Goal: Ask a question: Seek information or help from site administrators or community

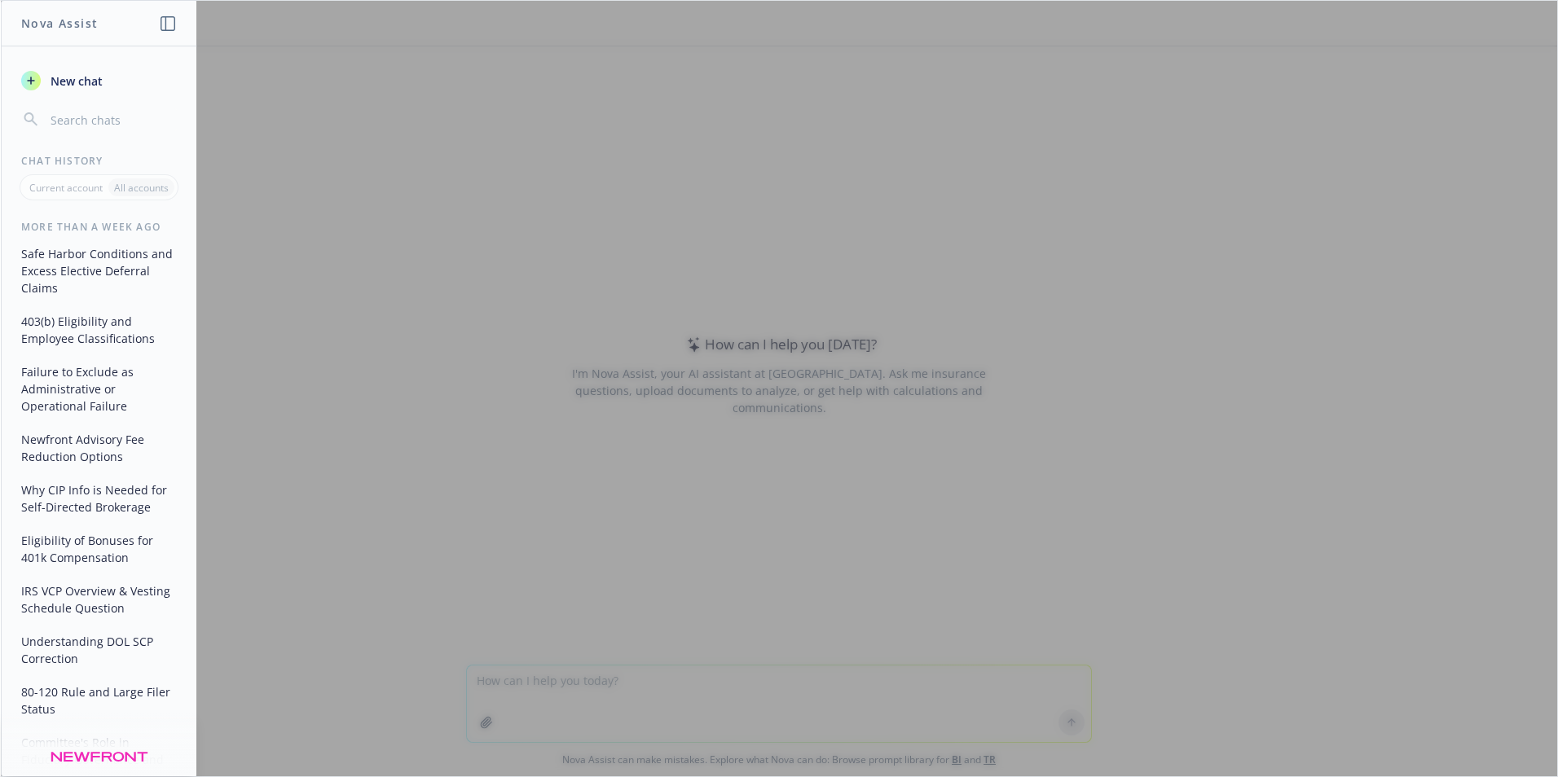
click at [636, 696] on div at bounding box center [779, 389] width 1556 height 776
click at [793, 558] on div at bounding box center [779, 389] width 1556 height 776
click at [339, 97] on div at bounding box center [779, 389] width 1556 height 776
type textarea "How should a 90% [PERSON_NAME] contribution be calculated after the net post-ta…"
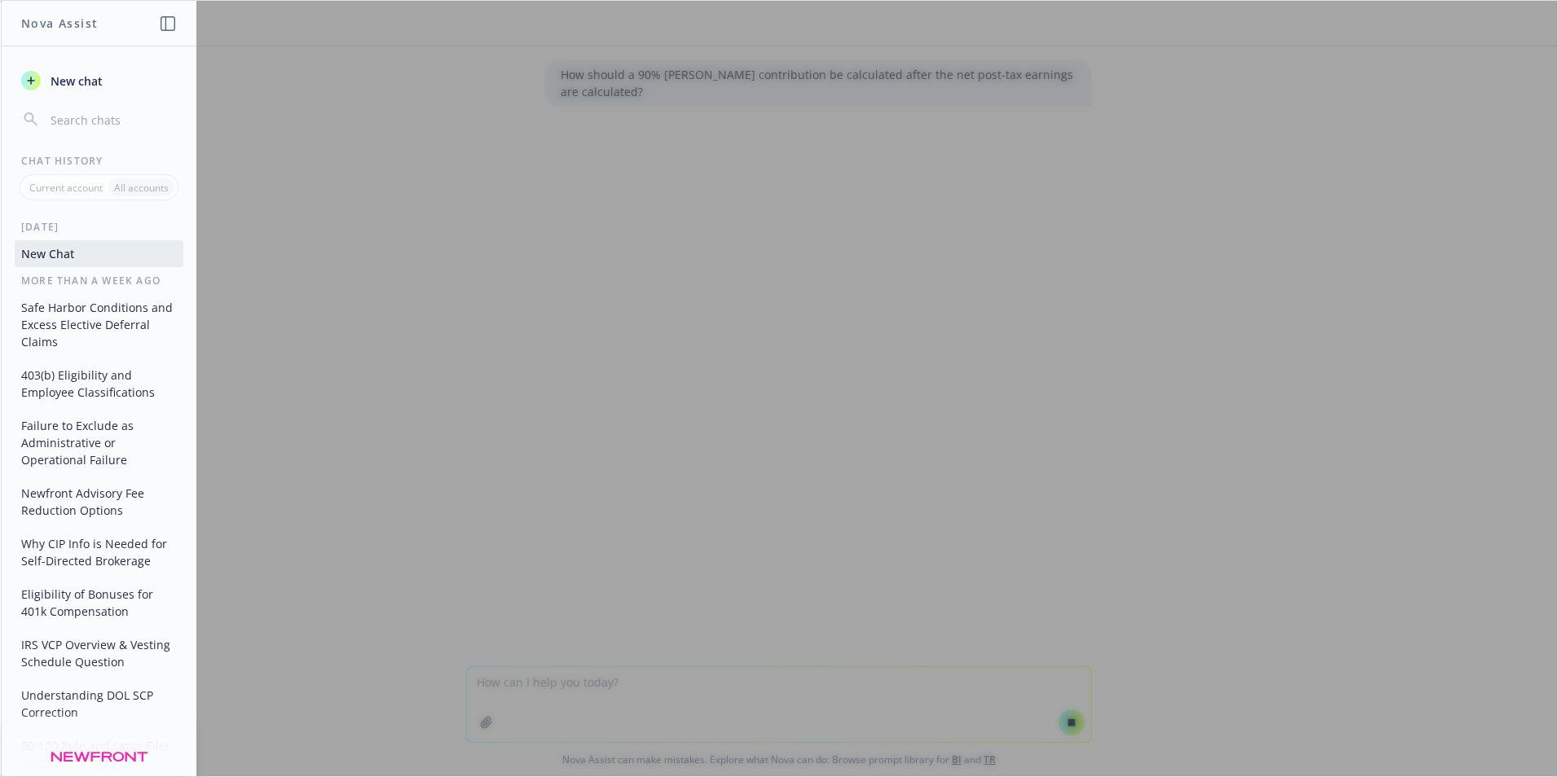
click at [593, 706] on div at bounding box center [779, 389] width 1556 height 776
click at [642, 66] on div at bounding box center [779, 389] width 1556 height 776
click at [642, 69] on div at bounding box center [779, 389] width 1556 height 776
click at [538, 682] on div at bounding box center [779, 389] width 1556 height 776
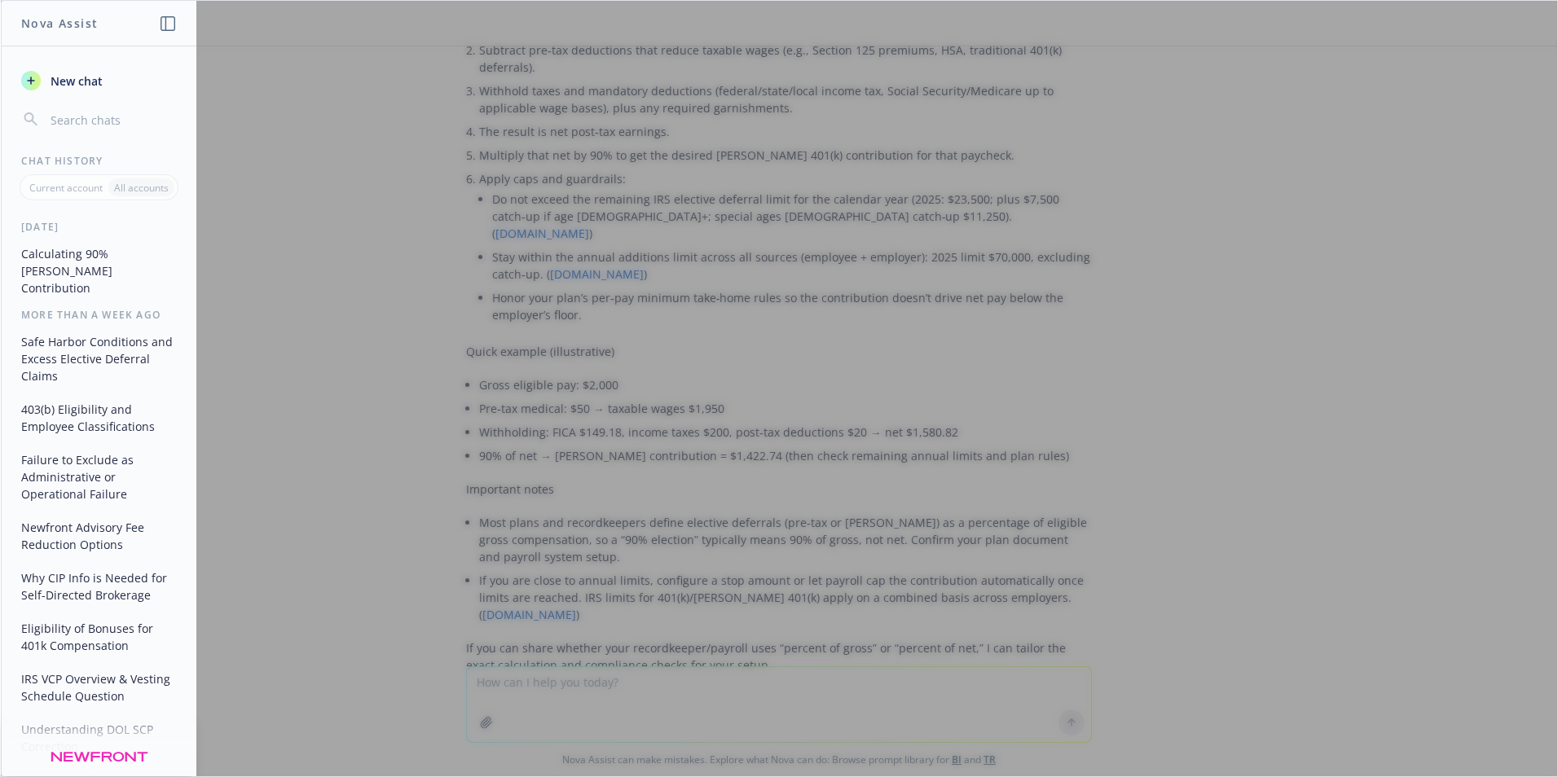
scroll to position [244, 0]
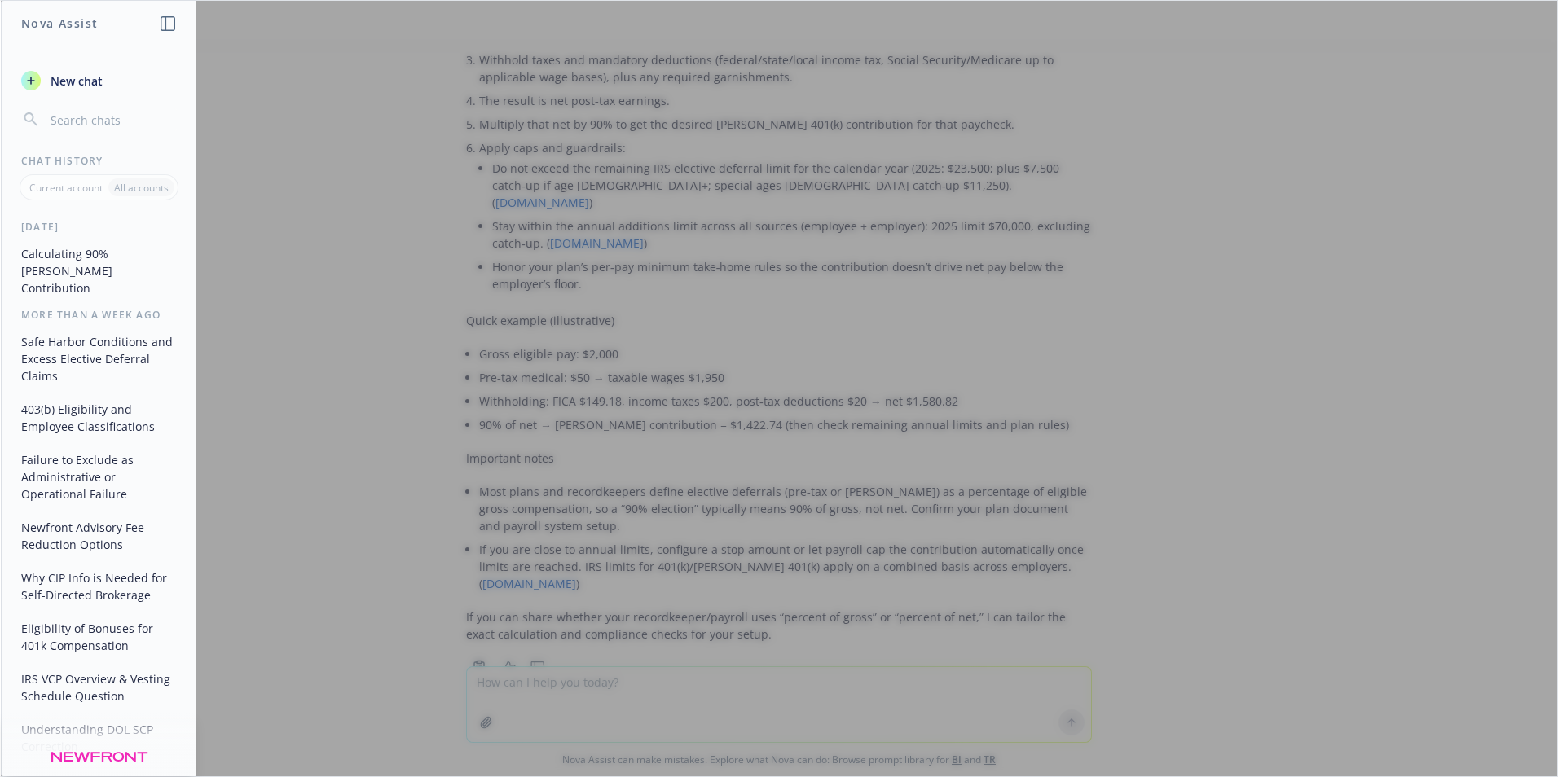
click at [1008, 280] on div at bounding box center [779, 389] width 1556 height 776
drag, startPoint x: 1533, startPoint y: 292, endPoint x: 1536, endPoint y: 243, distance: 49.0
click at [1530, 235] on div at bounding box center [779, 389] width 1556 height 776
drag, startPoint x: 1536, startPoint y: 244, endPoint x: 1486, endPoint y: 90, distance: 161.8
click at [1495, 92] on div at bounding box center [779, 389] width 1556 height 776
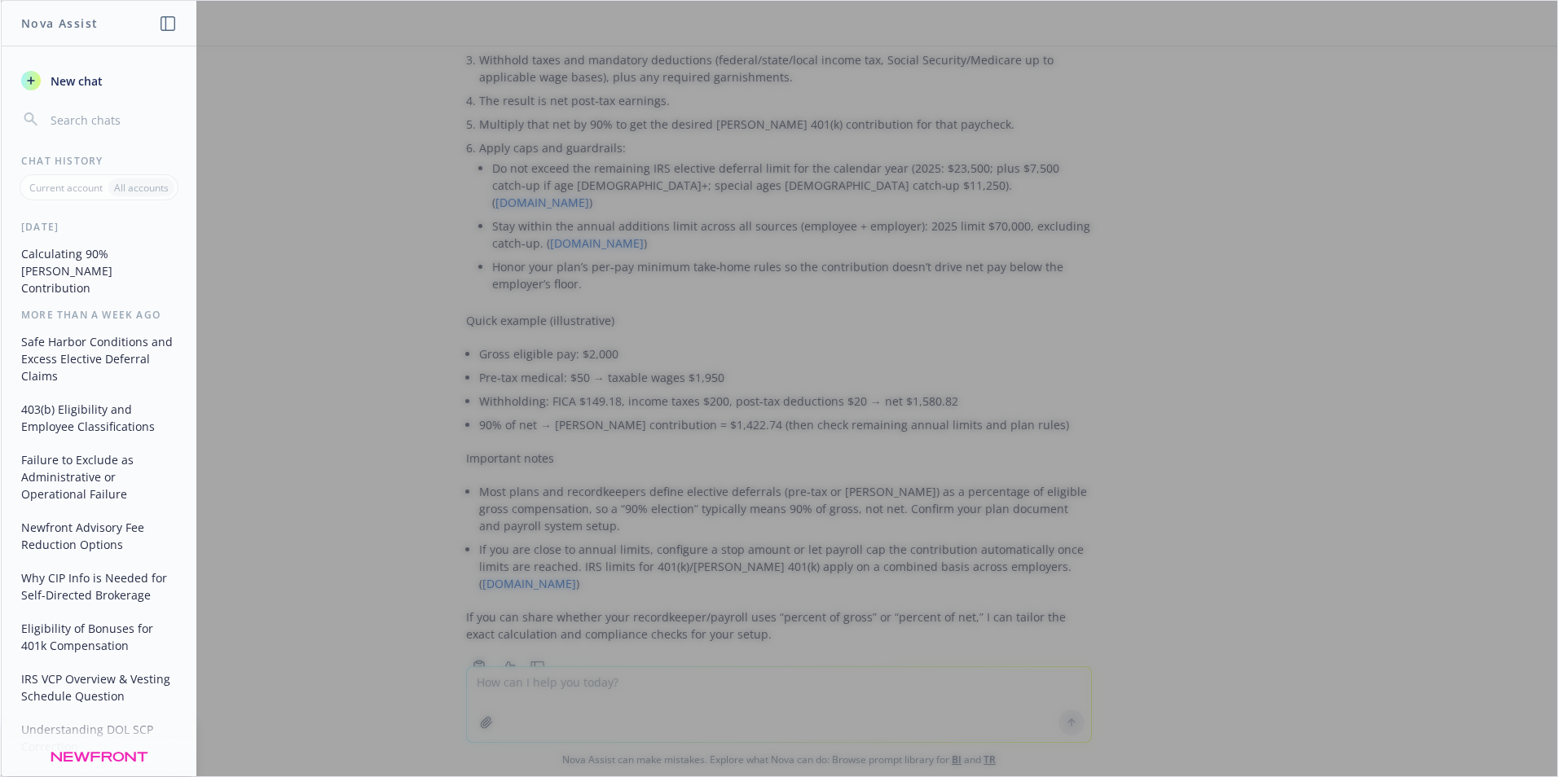
click at [1397, 90] on div at bounding box center [779, 389] width 1556 height 776
drag, startPoint x: 1396, startPoint y: 90, endPoint x: 744, endPoint y: 261, distance: 674.6
click at [1347, 108] on div at bounding box center [779, 389] width 1556 height 776
click at [591, 563] on div at bounding box center [779, 389] width 1556 height 776
drag, startPoint x: 591, startPoint y: 564, endPoint x: 582, endPoint y: 572, distance: 11.5
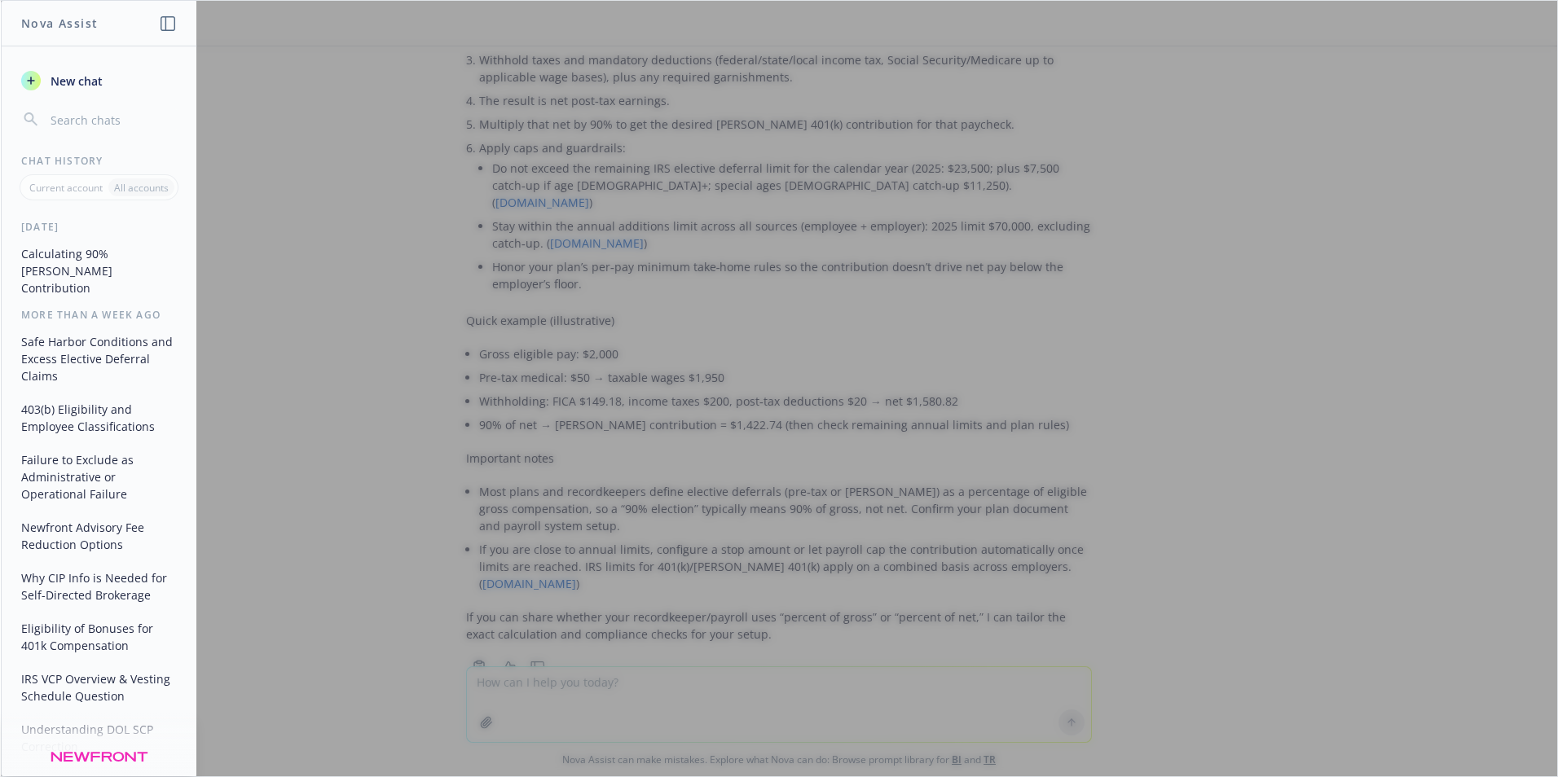
click at [587, 569] on div at bounding box center [779, 389] width 1556 height 776
click at [1537, 657] on div at bounding box center [779, 389] width 1556 height 776
click at [1536, 563] on div at bounding box center [779, 389] width 1556 height 776
click at [1132, 372] on div at bounding box center [779, 389] width 1556 height 776
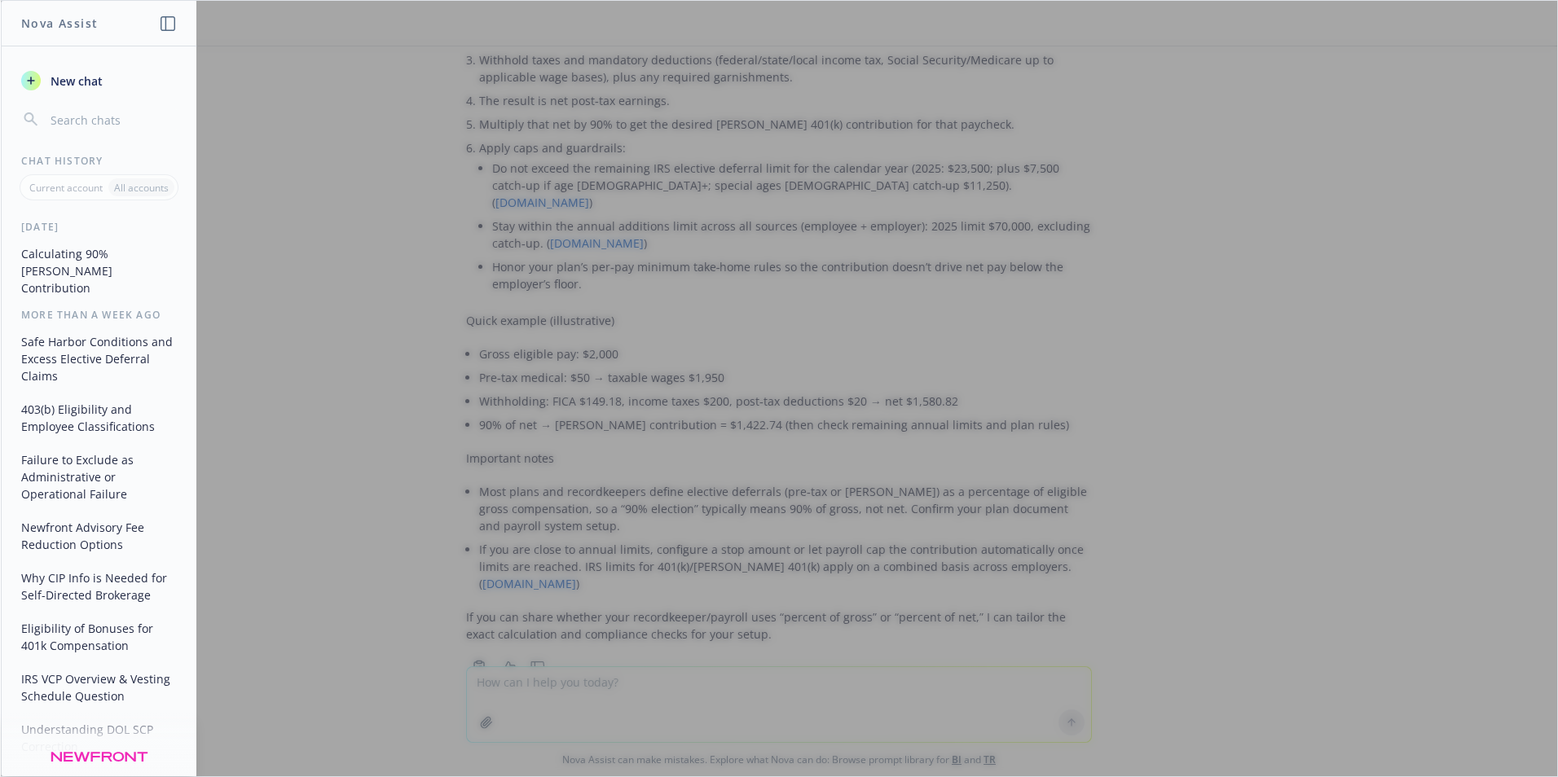
click at [405, 669] on div at bounding box center [779, 389] width 1556 height 776
drag, startPoint x: 516, startPoint y: 393, endPoint x: 516, endPoint y: 384, distance: 9.0
click at [516, 388] on div at bounding box center [779, 389] width 1556 height 776
click at [194, 134] on div "New chat" at bounding box center [99, 100] width 195 height 68
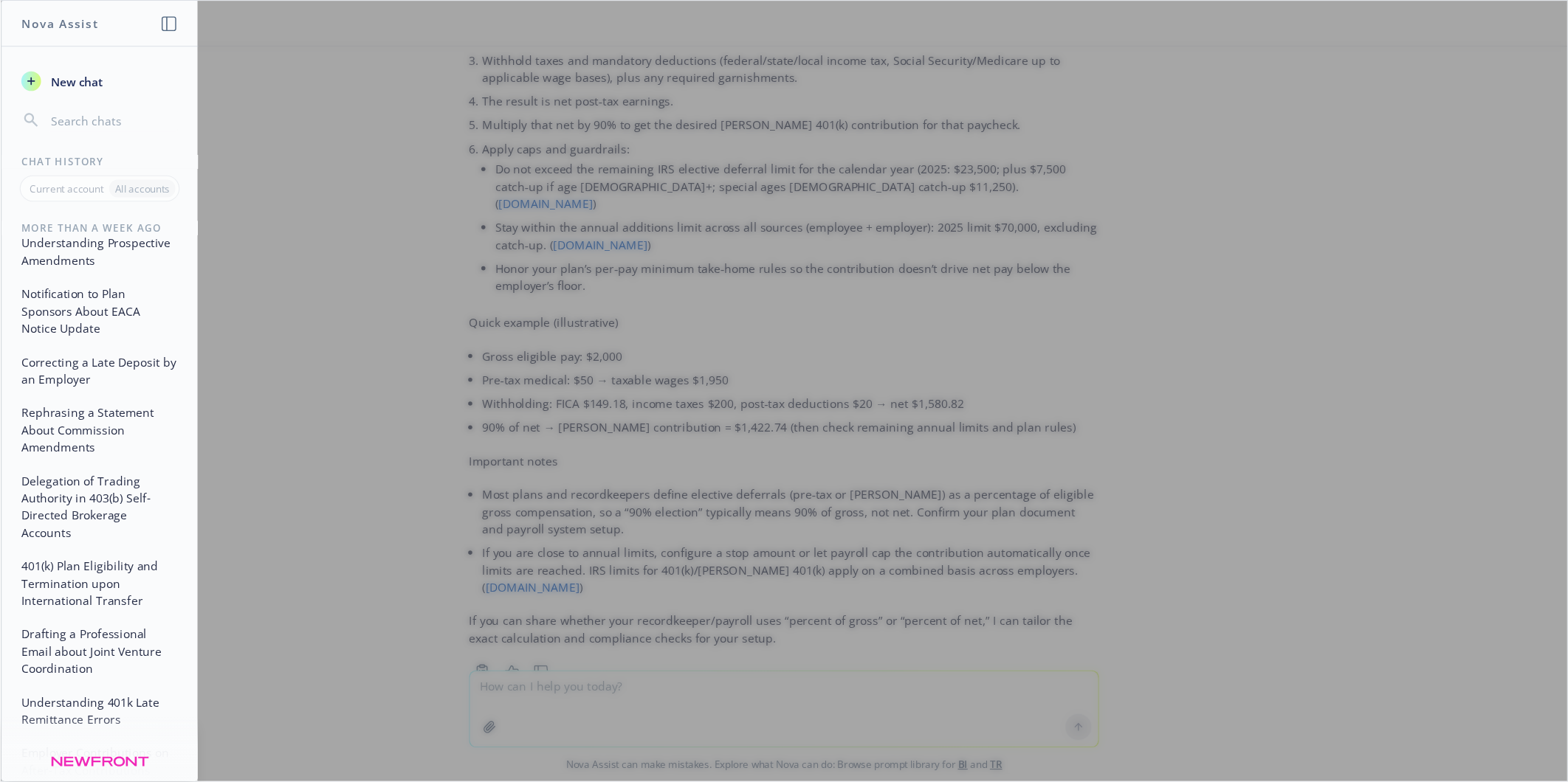
scroll to position [0, 0]
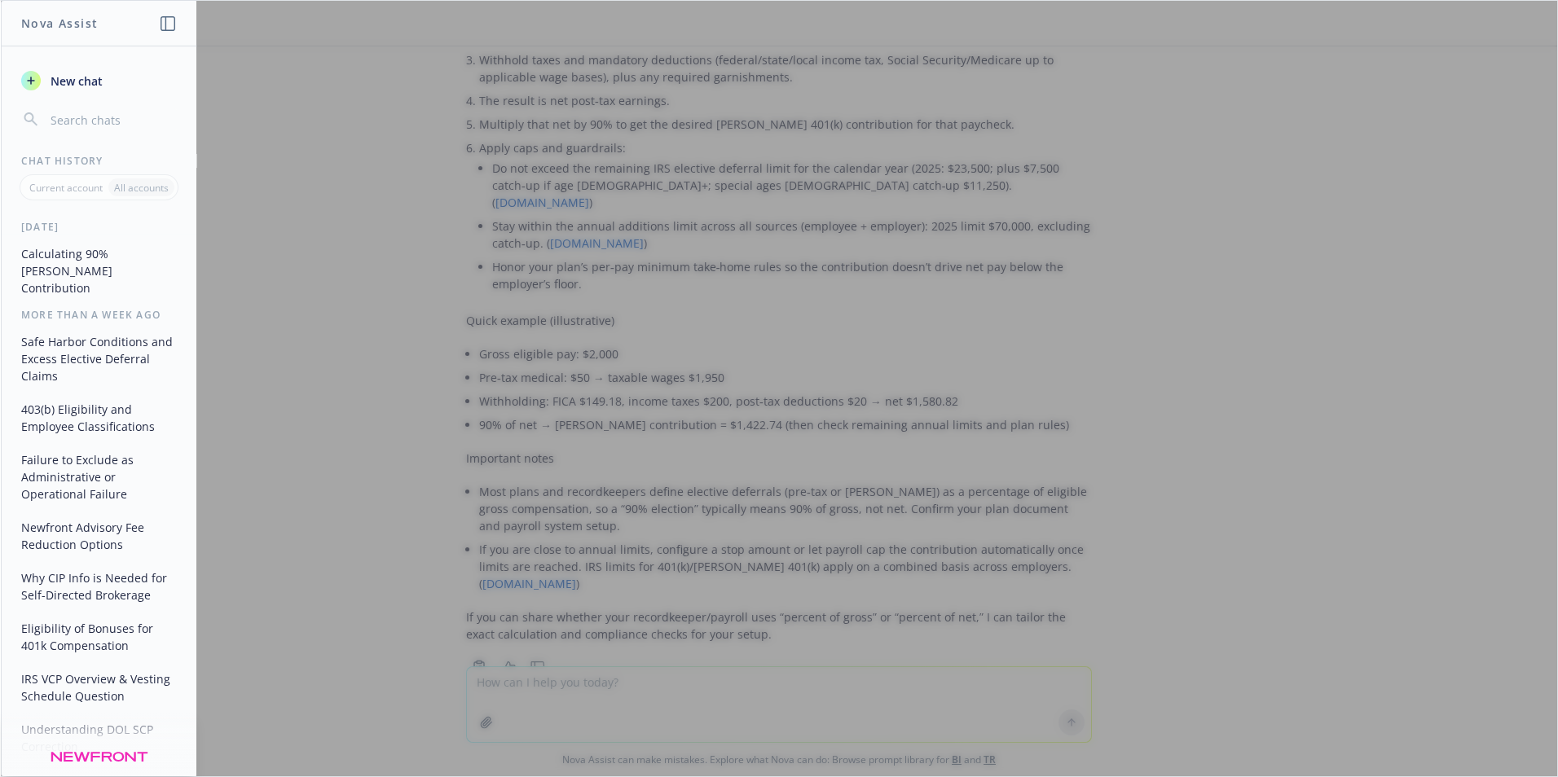
drag, startPoint x: 742, startPoint y: 200, endPoint x: 1237, endPoint y: 209, distance: 495.4
click at [743, 200] on div at bounding box center [779, 389] width 1556 height 776
drag, startPoint x: 1535, startPoint y: 259, endPoint x: 1533, endPoint y: 66, distance: 193.1
click at [1533, 112] on div at bounding box center [779, 389] width 1556 height 776
click at [1534, 65] on div at bounding box center [779, 389] width 1556 height 776
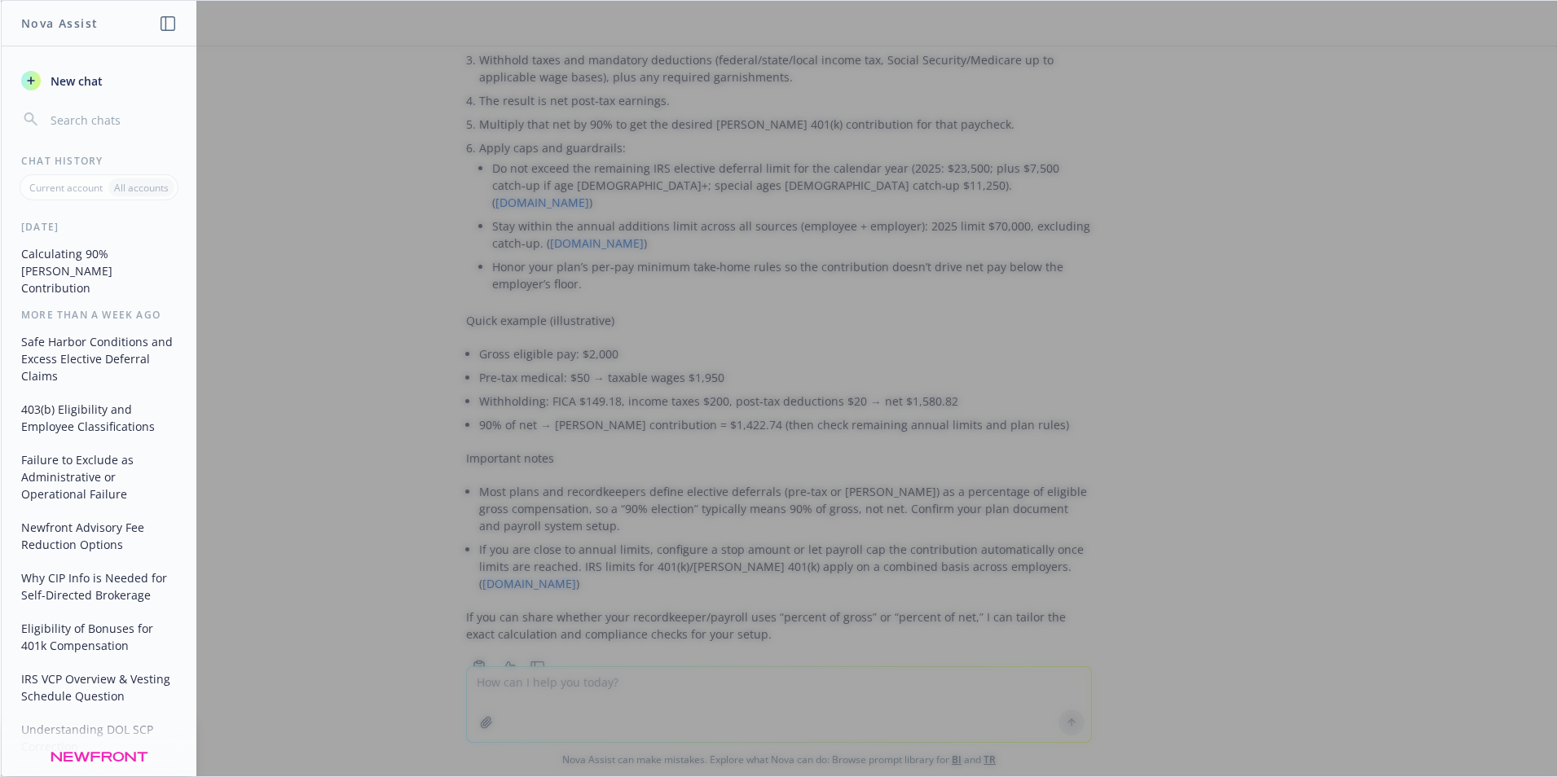
click at [1538, 58] on div at bounding box center [779, 389] width 1556 height 776
drag, startPoint x: 1538, startPoint y: 58, endPoint x: 1355, endPoint y: 61, distance: 183.3
click at [1536, 58] on div at bounding box center [779, 389] width 1556 height 776
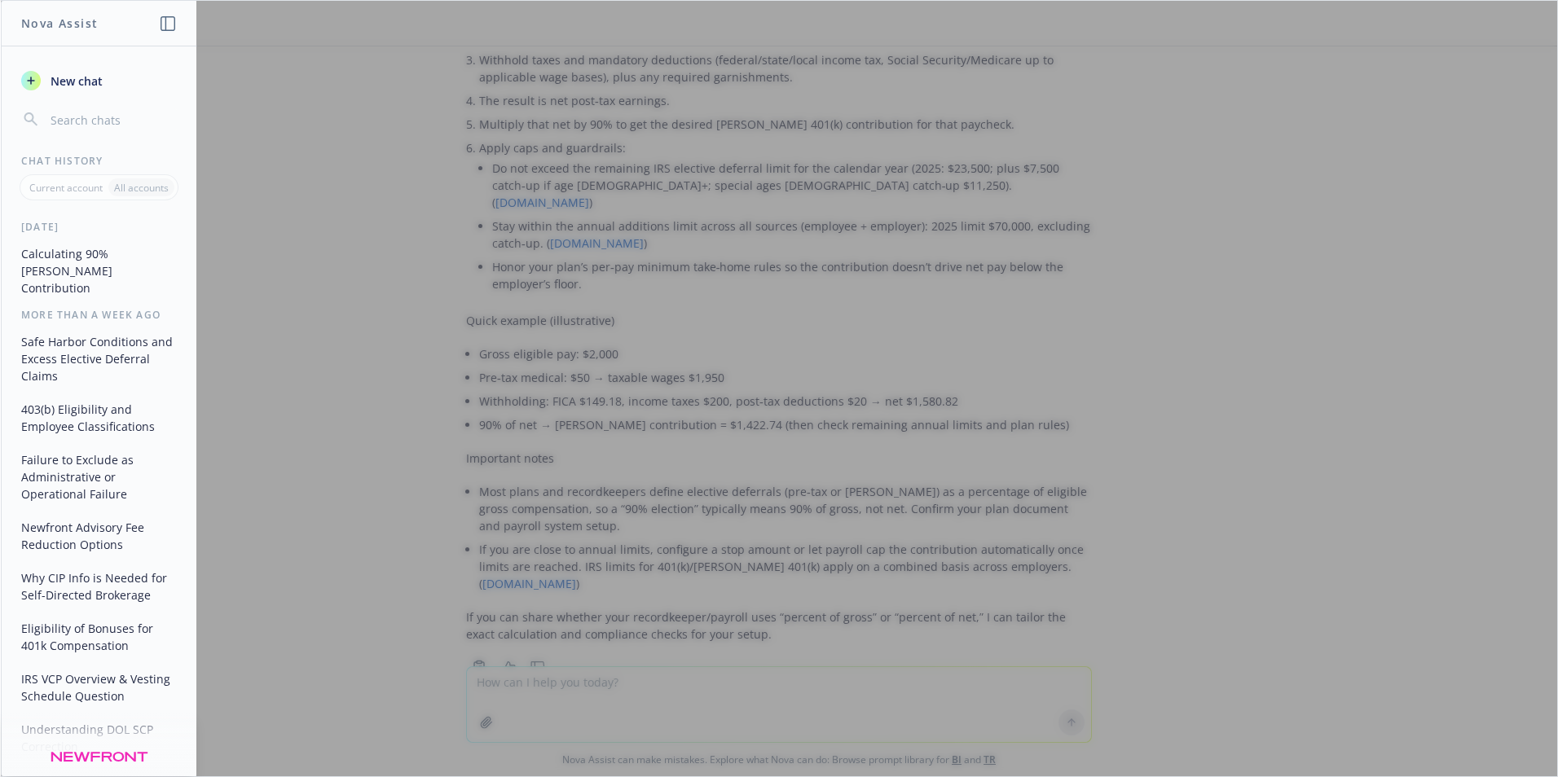
drag, startPoint x: 1215, startPoint y: 69, endPoint x: 277, endPoint y: 180, distance: 944.1
drag, startPoint x: 277, startPoint y: 180, endPoint x: 316, endPoint y: 141, distance: 55.3
click at [316, 141] on div at bounding box center [779, 389] width 1556 height 776
